Goal: Task Accomplishment & Management: Use online tool/utility

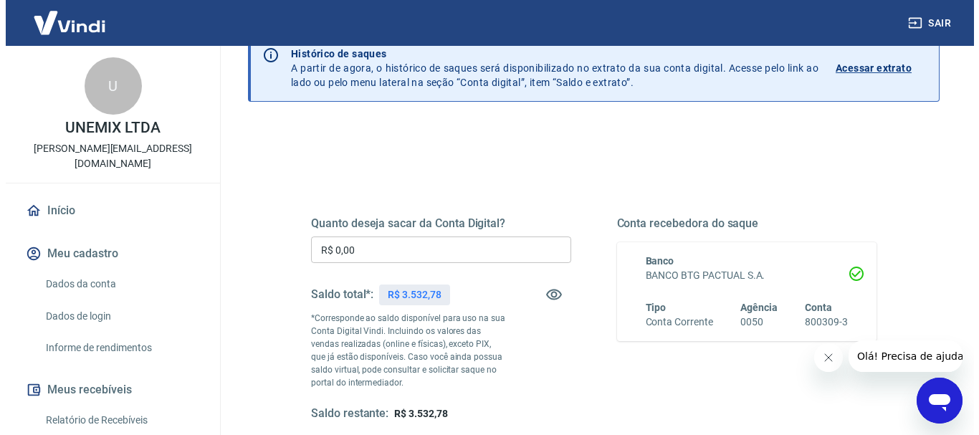
scroll to position [143, 0]
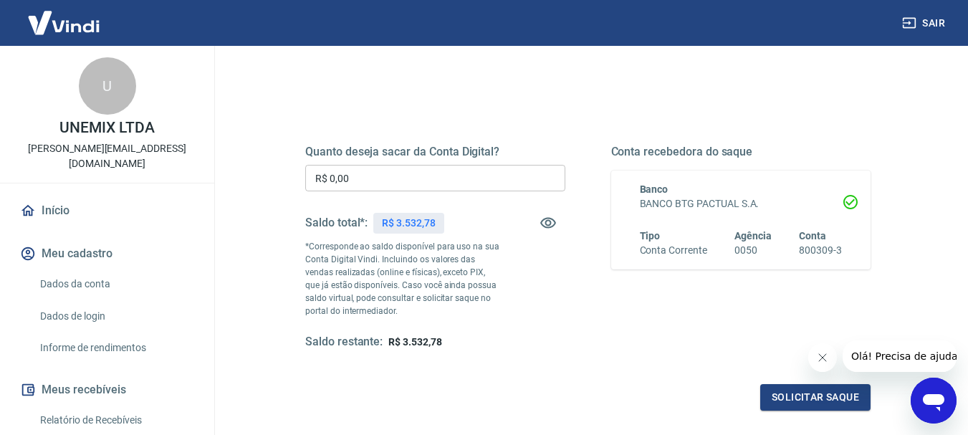
click at [468, 186] on input "R$ 0,00" at bounding box center [435, 178] width 260 height 27
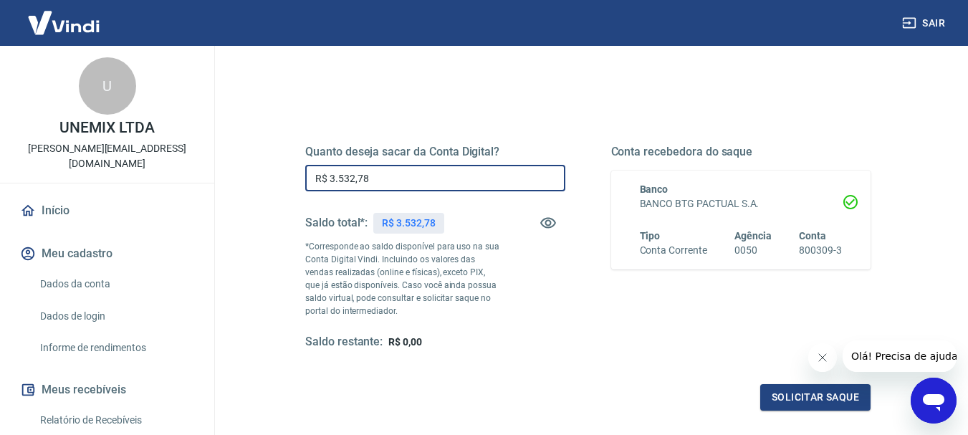
type input "R$ 3.532,78"
click at [821, 353] on icon "Fechar mensagem da empresa" at bounding box center [821, 357] width 11 height 11
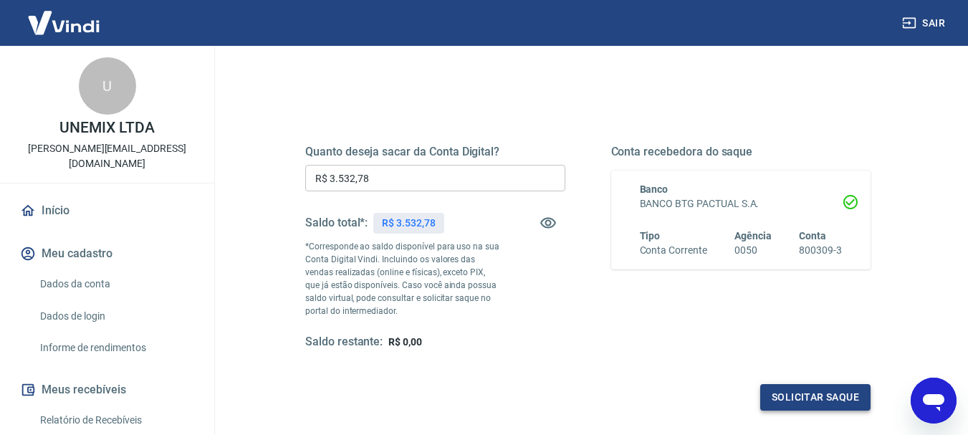
click at [818, 393] on button "Solicitar saque" at bounding box center [815, 397] width 110 height 27
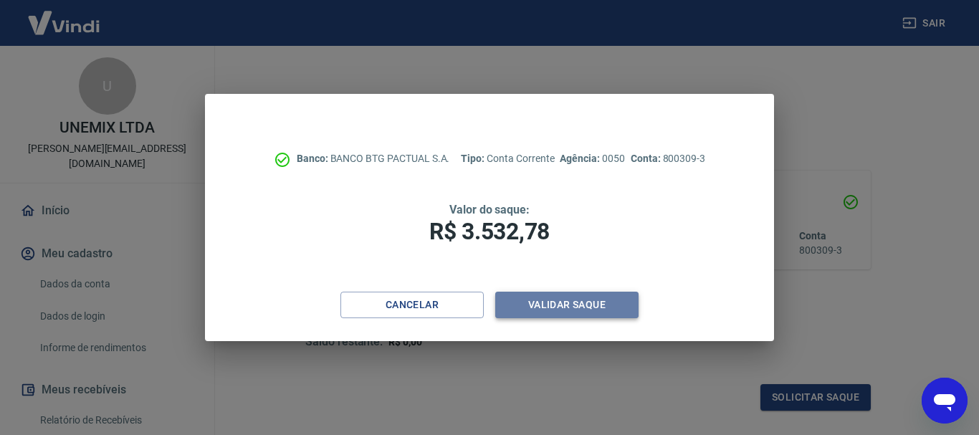
click at [559, 307] on button "Validar saque" at bounding box center [566, 305] width 143 height 27
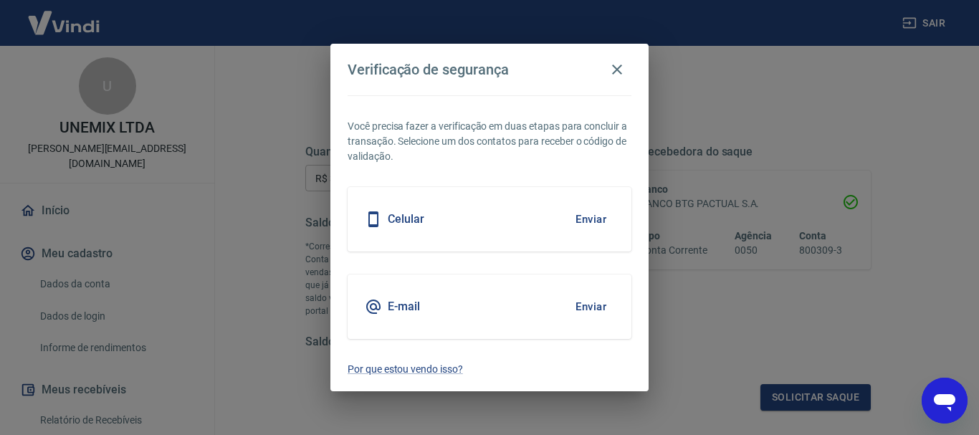
click at [586, 307] on button "Enviar" at bounding box center [591, 307] width 47 height 30
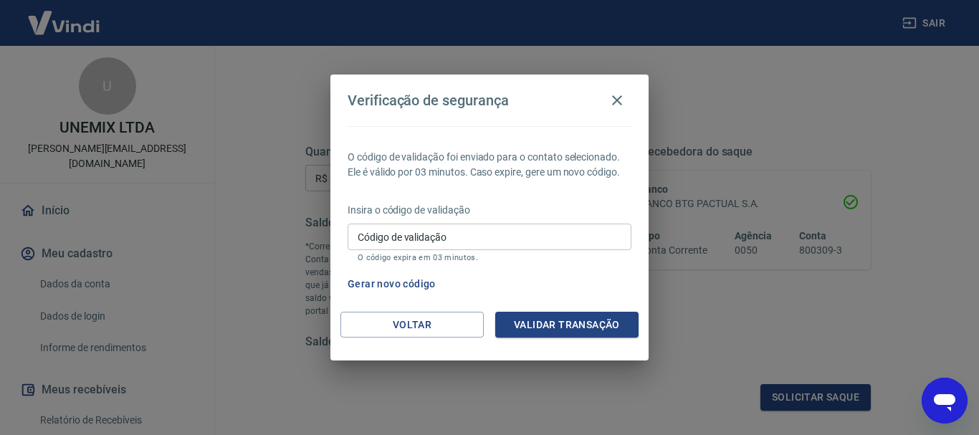
click at [442, 239] on input "Código de validação" at bounding box center [490, 237] width 284 height 27
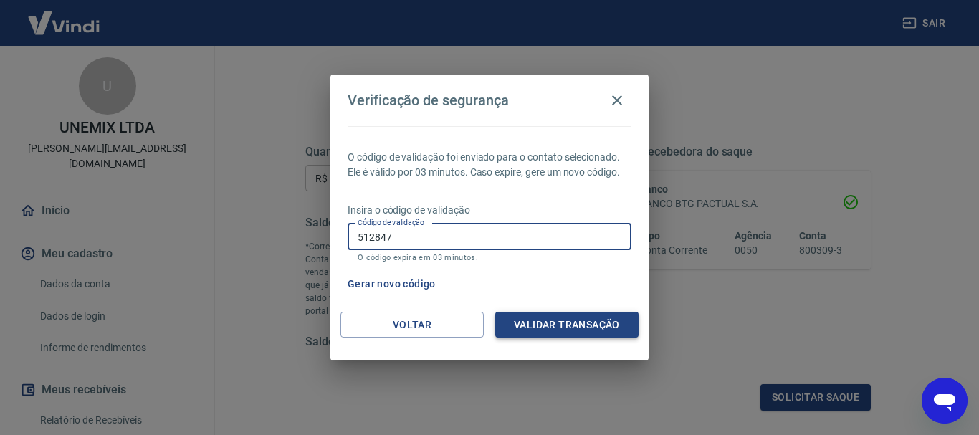
type input "512847"
click at [550, 319] on button "Validar transação" at bounding box center [566, 325] width 143 height 27
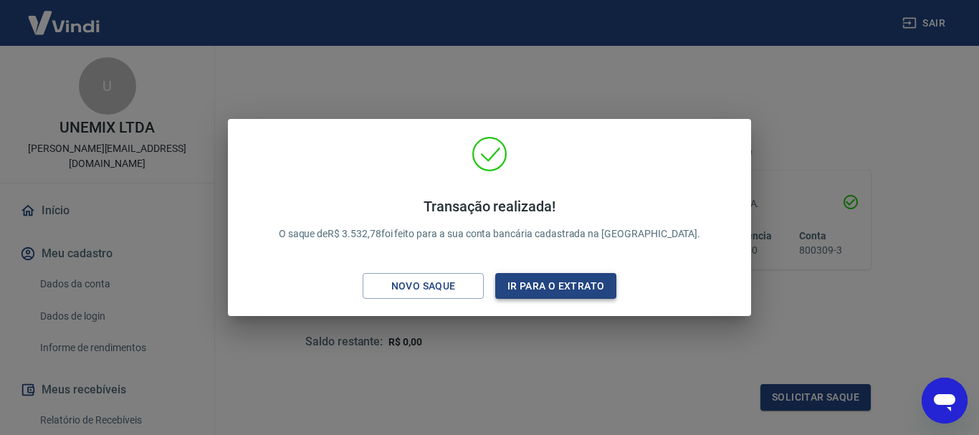
click at [555, 286] on button "Ir para o extrato" at bounding box center [555, 286] width 121 height 27
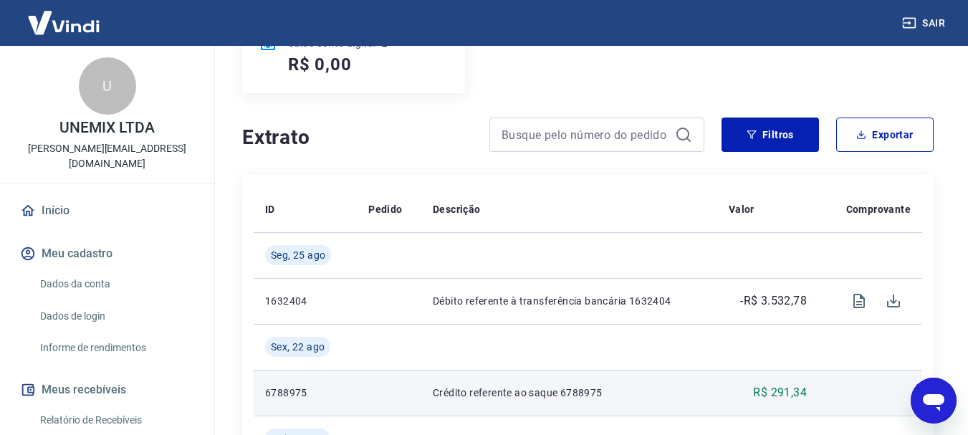
scroll to position [201, 0]
